Goal: Information Seeking & Learning: Learn about a topic

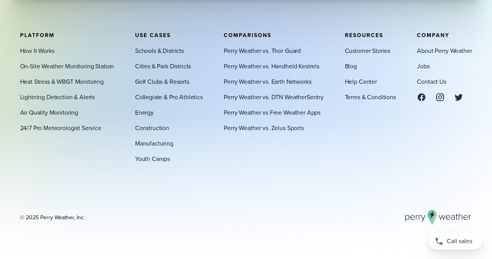
scroll to position [2653, 0]
click at [35, 54] on link "How It Works" at bounding box center [37, 50] width 34 height 9
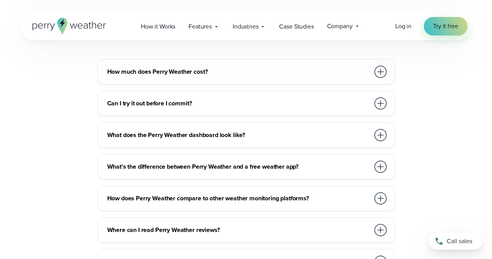
scroll to position [1719, 0]
click at [379, 66] on div at bounding box center [380, 72] width 12 height 12
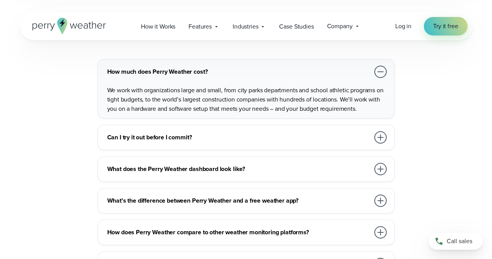
click at [378, 66] on div at bounding box center [380, 72] width 12 height 12
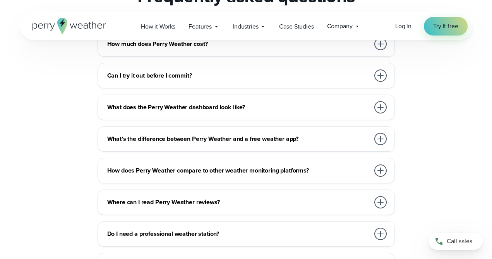
scroll to position [1748, 0]
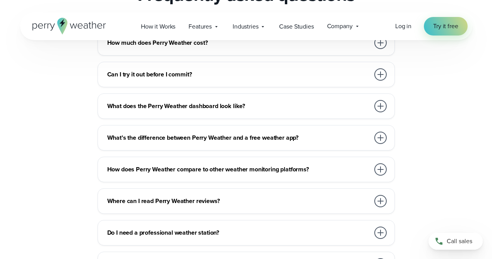
click at [379, 71] on div at bounding box center [380, 74] width 12 height 12
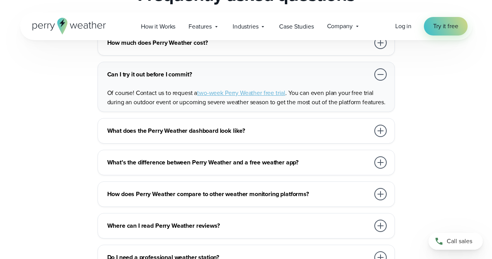
click at [379, 71] on div at bounding box center [380, 74] width 12 height 12
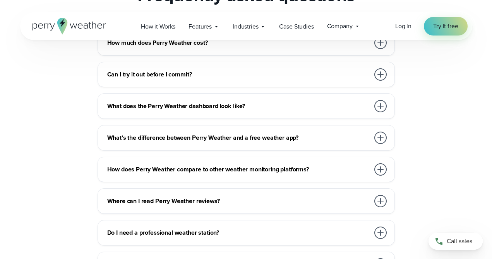
scroll to position [1774, 0]
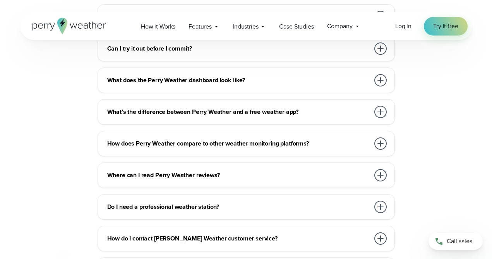
click at [376, 74] on div at bounding box center [380, 80] width 12 height 12
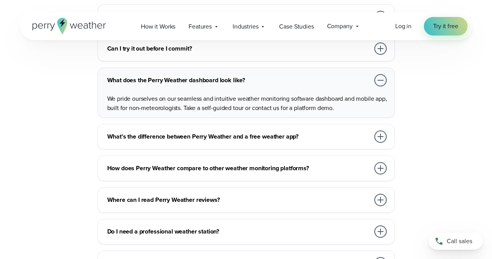
click at [376, 74] on div at bounding box center [380, 80] width 12 height 12
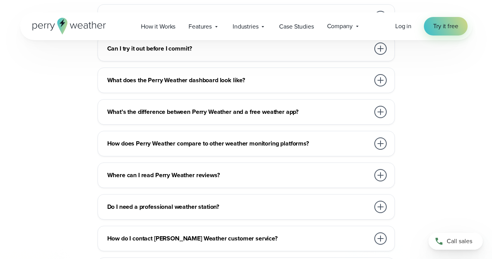
click at [376, 106] on div at bounding box center [380, 112] width 12 height 12
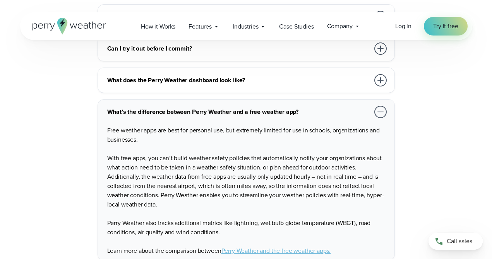
click at [376, 106] on div at bounding box center [380, 112] width 12 height 12
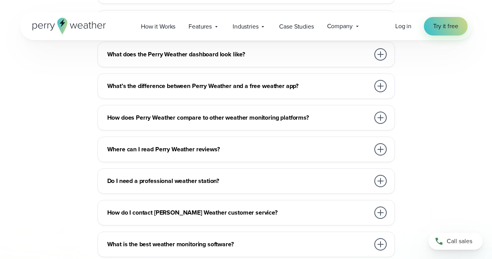
scroll to position [1808, 0]
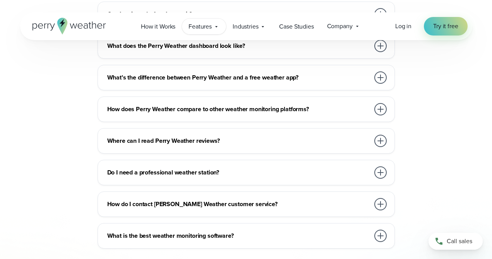
click at [213, 30] on div "Features Explore All Features Explore Perry Weather's on-site weather hardware …" at bounding box center [204, 27] width 44 height 16
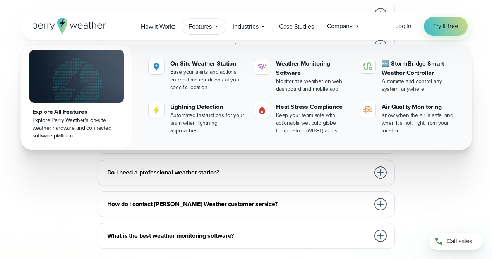
click at [96, 76] on img at bounding box center [76, 76] width 94 height 53
